Goal: Information Seeking & Learning: Check status

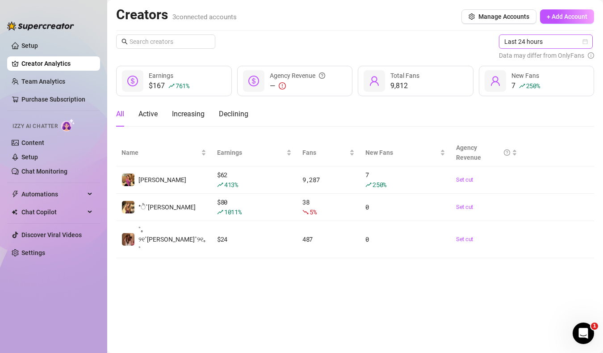
click at [553, 38] on span "Last 24 hours" at bounding box center [546, 41] width 83 height 13
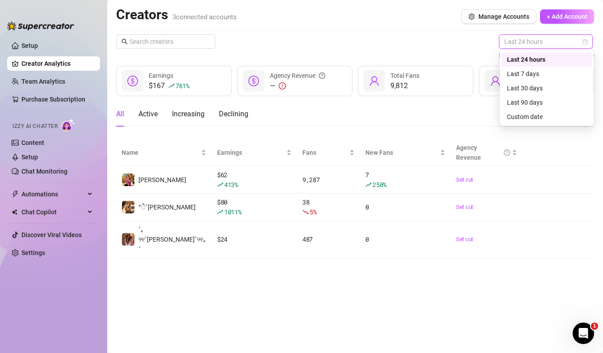
click at [546, 55] on div "Last 24 hours" at bounding box center [547, 60] width 80 height 10
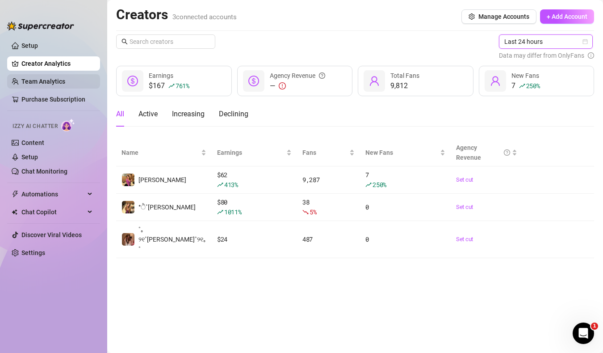
click at [48, 85] on link "Team Analytics" at bounding box center [43, 81] width 44 height 7
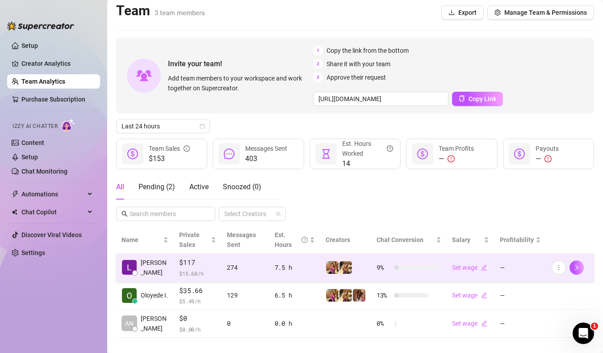
scroll to position [15, 0]
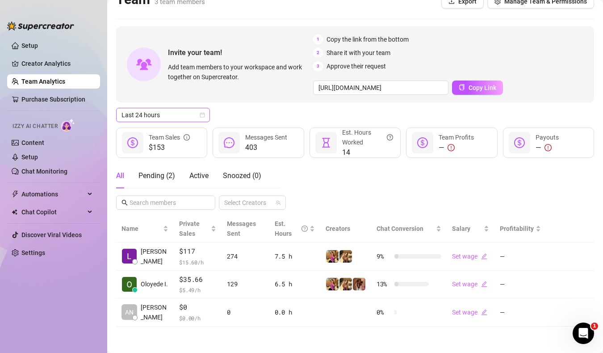
click at [157, 114] on span "Last 24 hours" at bounding box center [163, 114] width 83 height 13
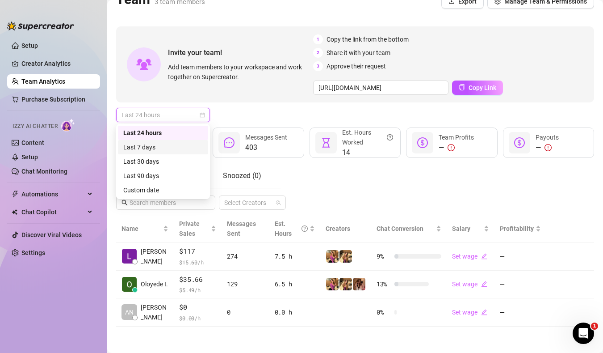
click at [149, 142] on div "Last 7 days" at bounding box center [163, 147] width 80 height 10
click at [151, 122] on div "Last 7 days" at bounding box center [163, 115] width 94 height 14
click at [150, 130] on div "Last 24 hours" at bounding box center [163, 133] width 80 height 10
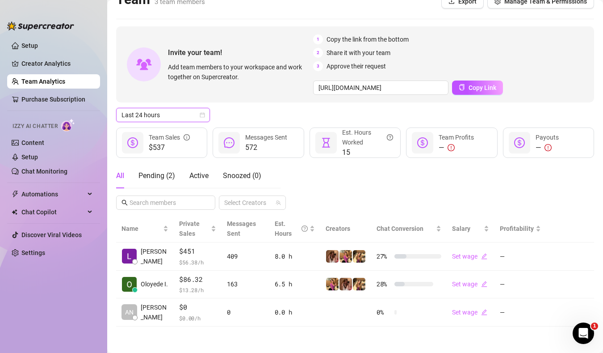
click at [205, 115] on icon "calendar" at bounding box center [202, 114] width 5 height 5
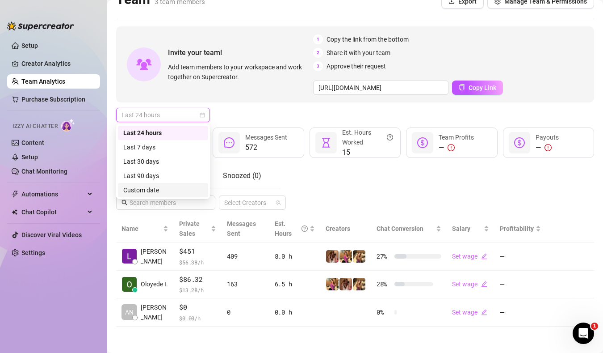
click at [178, 186] on div "Custom date" at bounding box center [163, 190] width 80 height 10
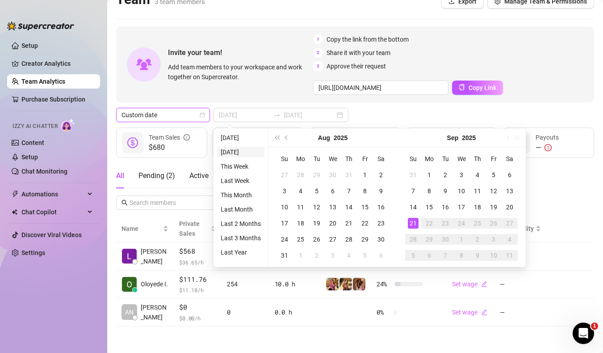
type input "[DATE]"
click at [234, 136] on li "[DATE]" at bounding box center [240, 137] width 47 height 11
